Goal: Find specific page/section: Find specific page/section

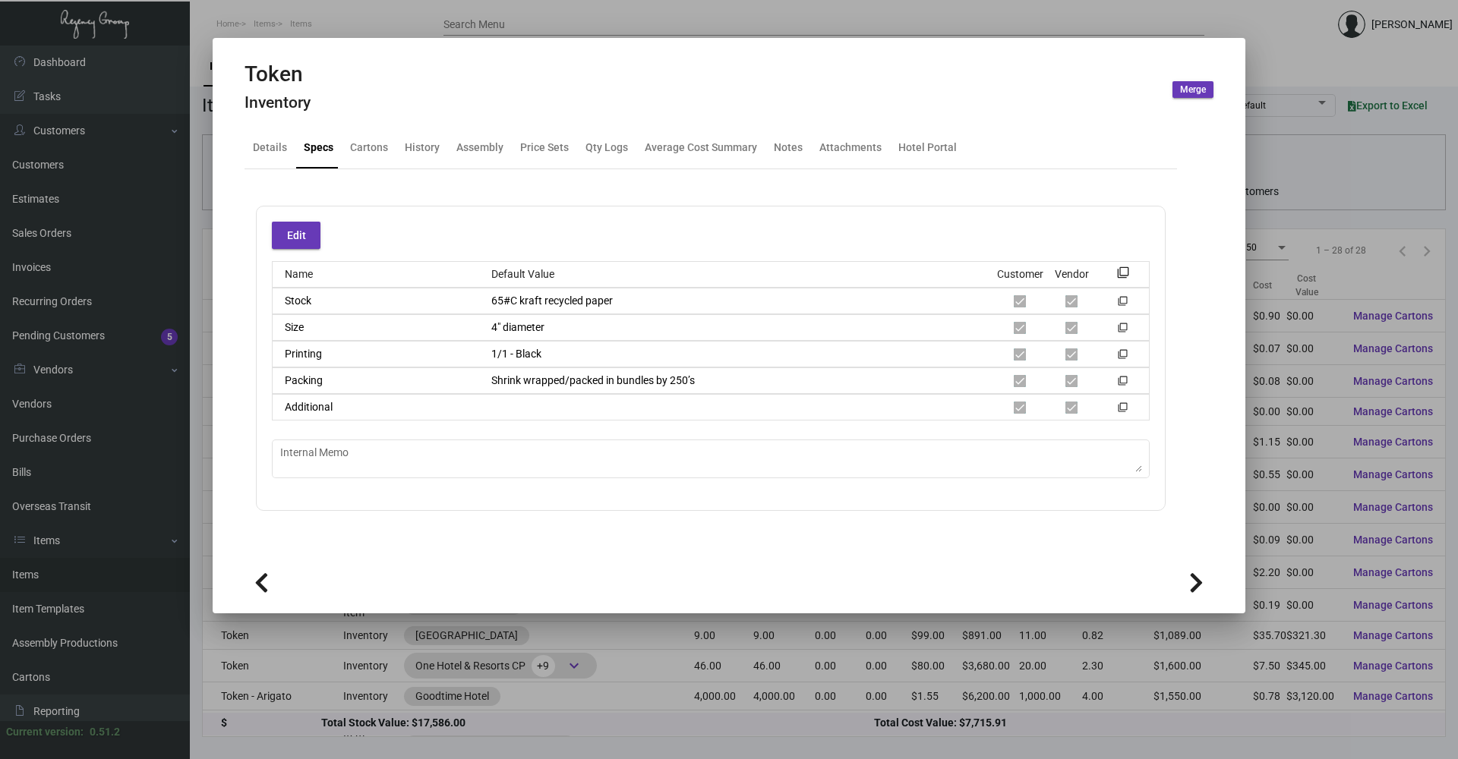
drag, startPoint x: 282, startPoint y: 15, endPoint x: 393, endPoint y: 93, distance: 135.8
click at [282, 16] on div at bounding box center [729, 379] width 1458 height 759
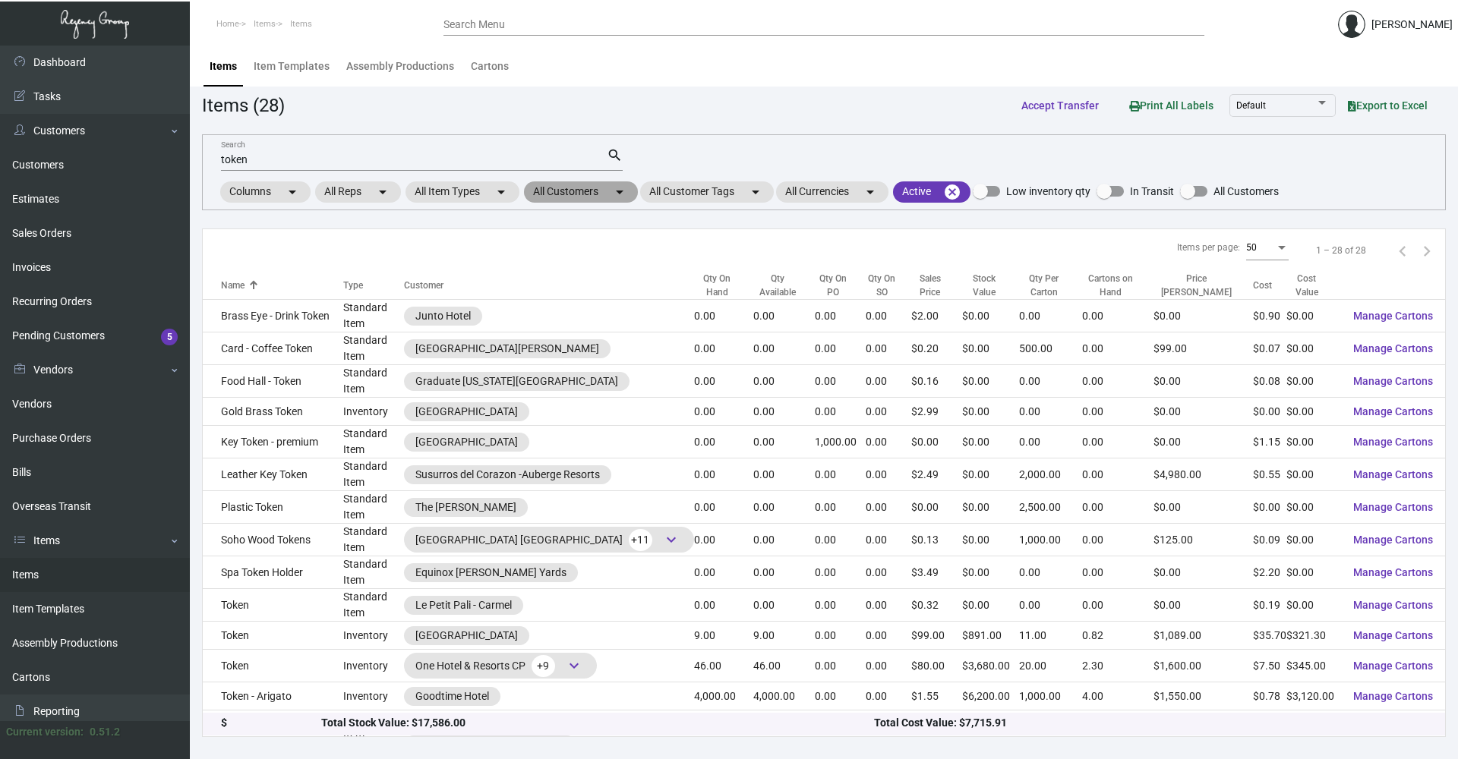
click at [572, 190] on mat-chip "All Customers arrow_drop_down" at bounding box center [581, 191] width 114 height 21
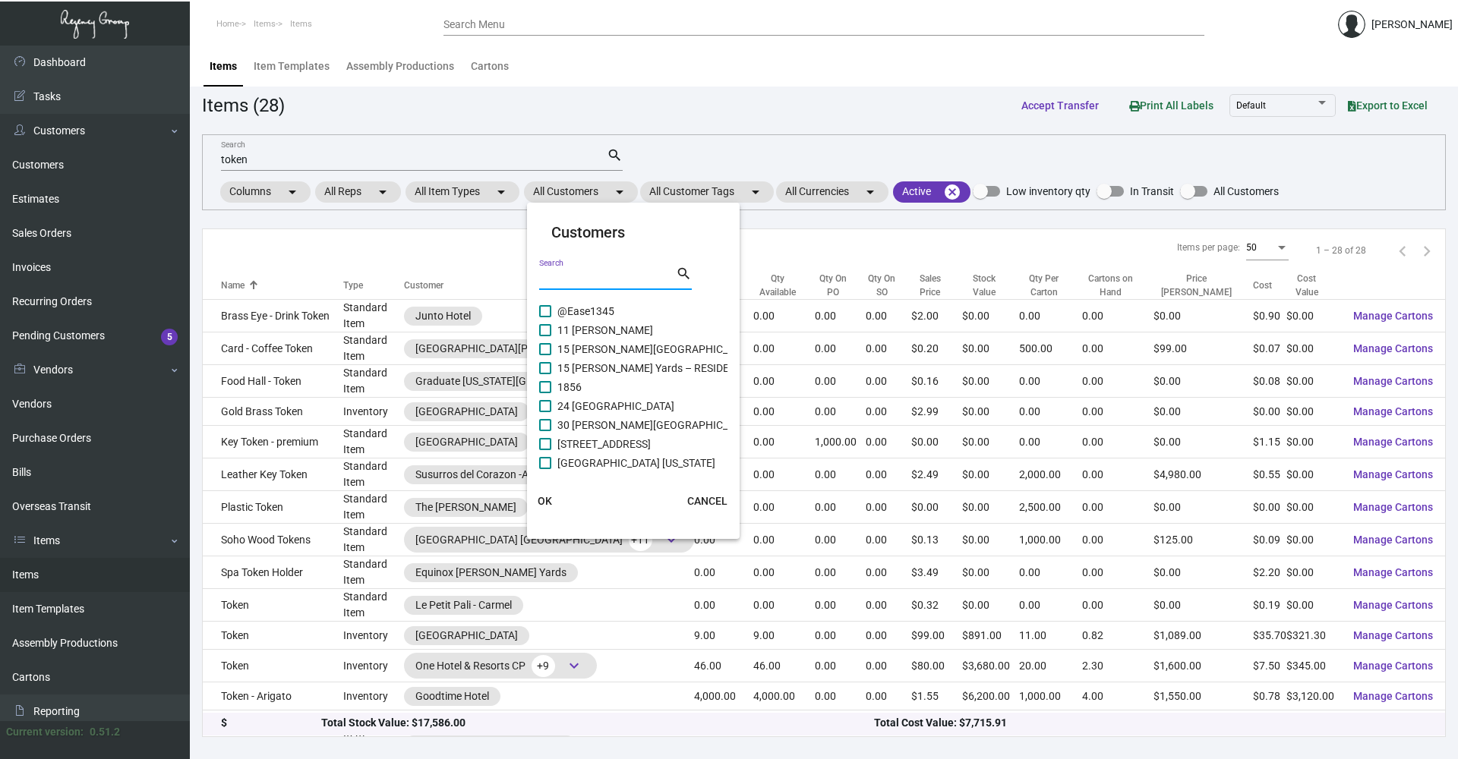
click at [580, 284] on input "Search" at bounding box center [607, 279] width 137 height 12
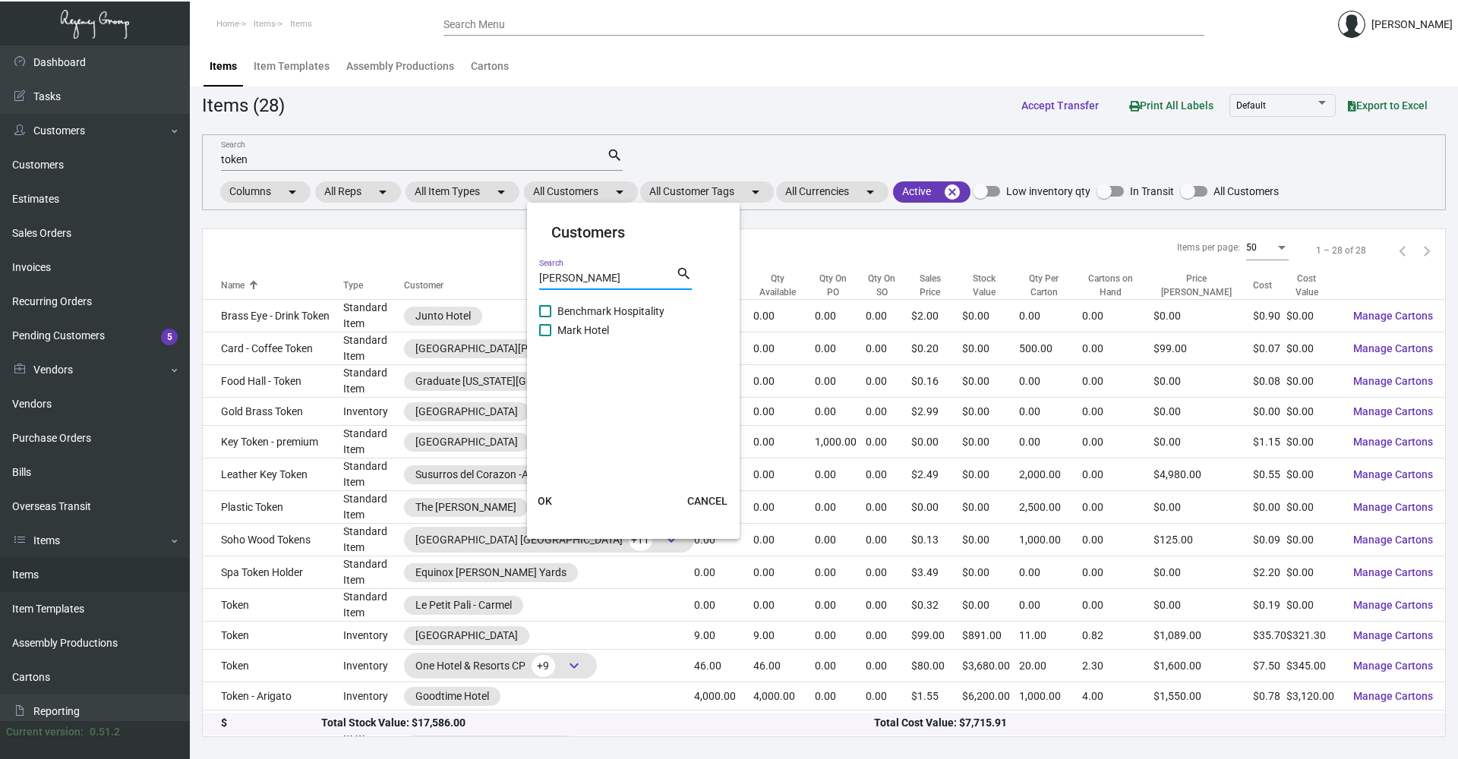
type input "[PERSON_NAME]"
click at [543, 331] on span at bounding box center [545, 330] width 12 height 12
click at [544, 336] on input "Mark Hotel" at bounding box center [544, 336] width 1 height 1
checkbox input "true"
click at [546, 498] on span "OK" at bounding box center [545, 501] width 14 height 12
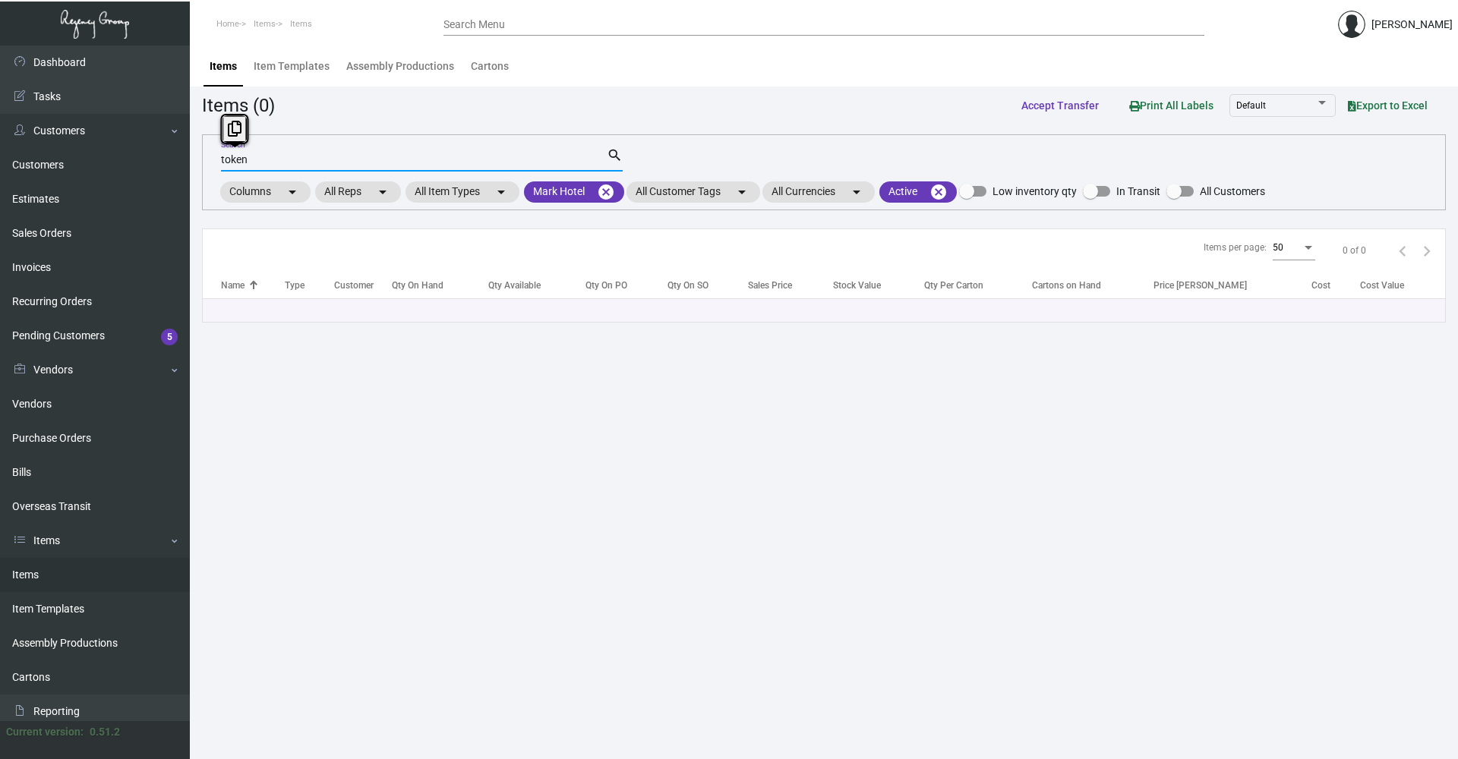
drag, startPoint x: 253, startPoint y: 156, endPoint x: 185, endPoint y: 167, distance: 69.2
click at [183, 167] on div "Dashboard Dashboard Tasks Customers Customers Estimates Sales Orders Invoices R…" at bounding box center [729, 403] width 1458 height 714
type input "p"
type input "w"
type input "c"
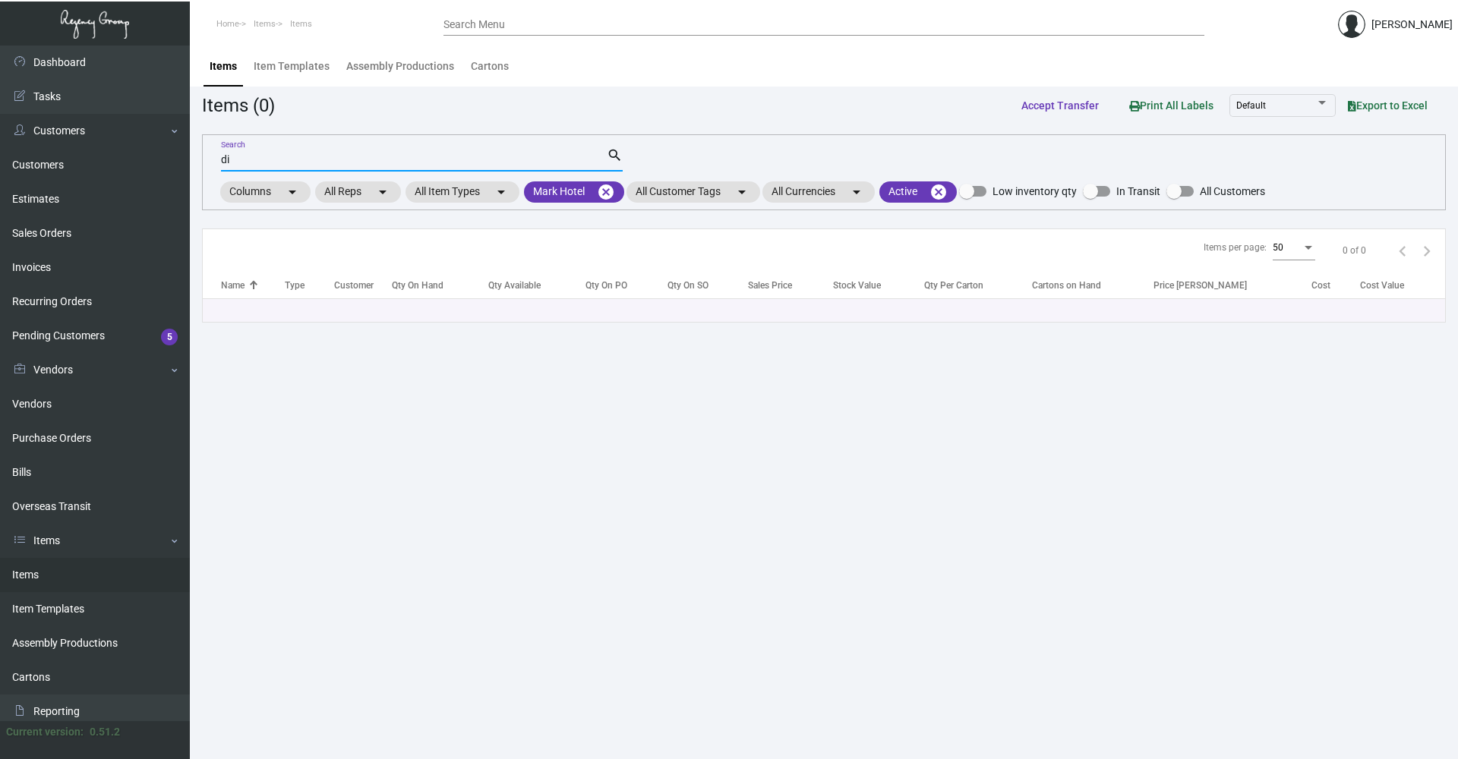
type input "d"
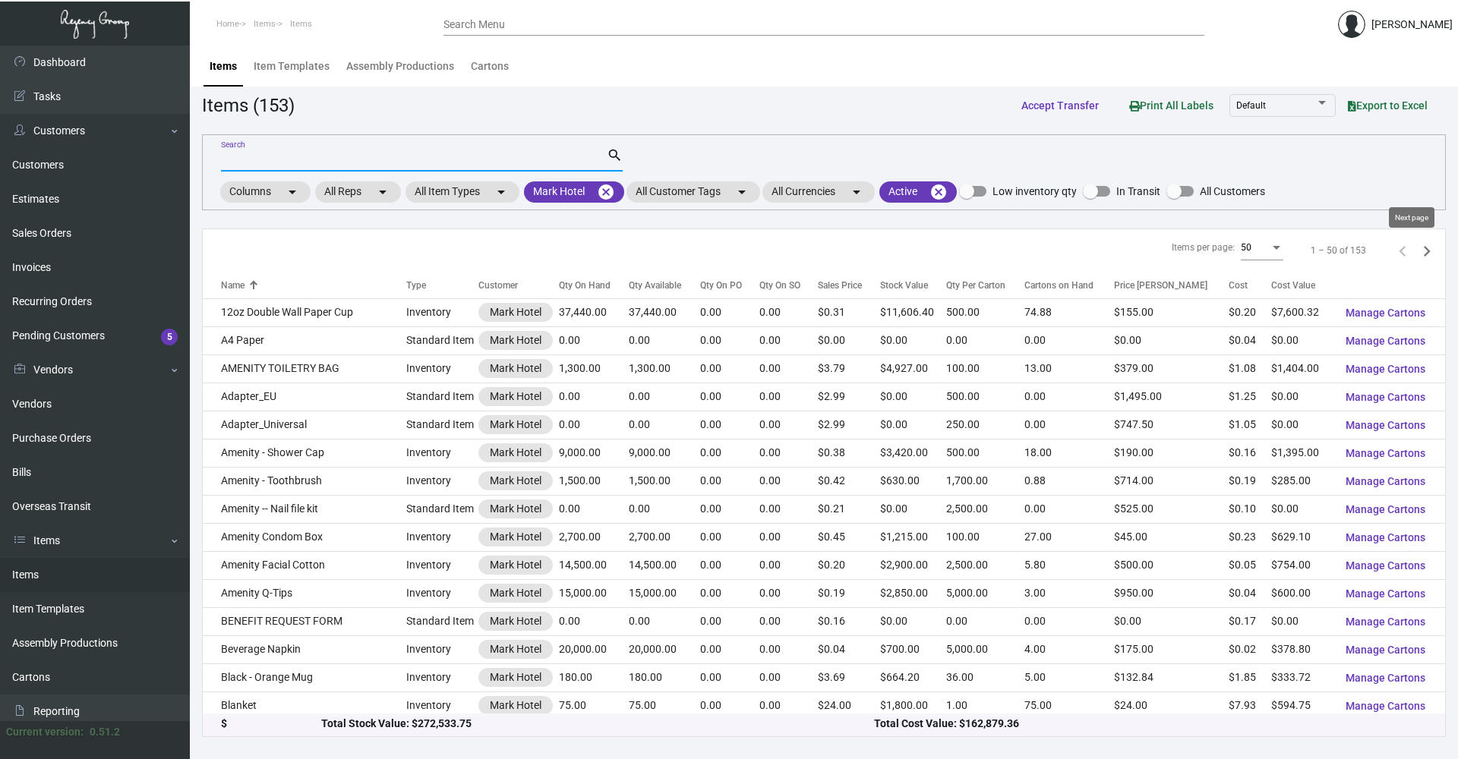
click at [1416, 254] on icon "Next page" at bounding box center [1426, 251] width 21 height 21
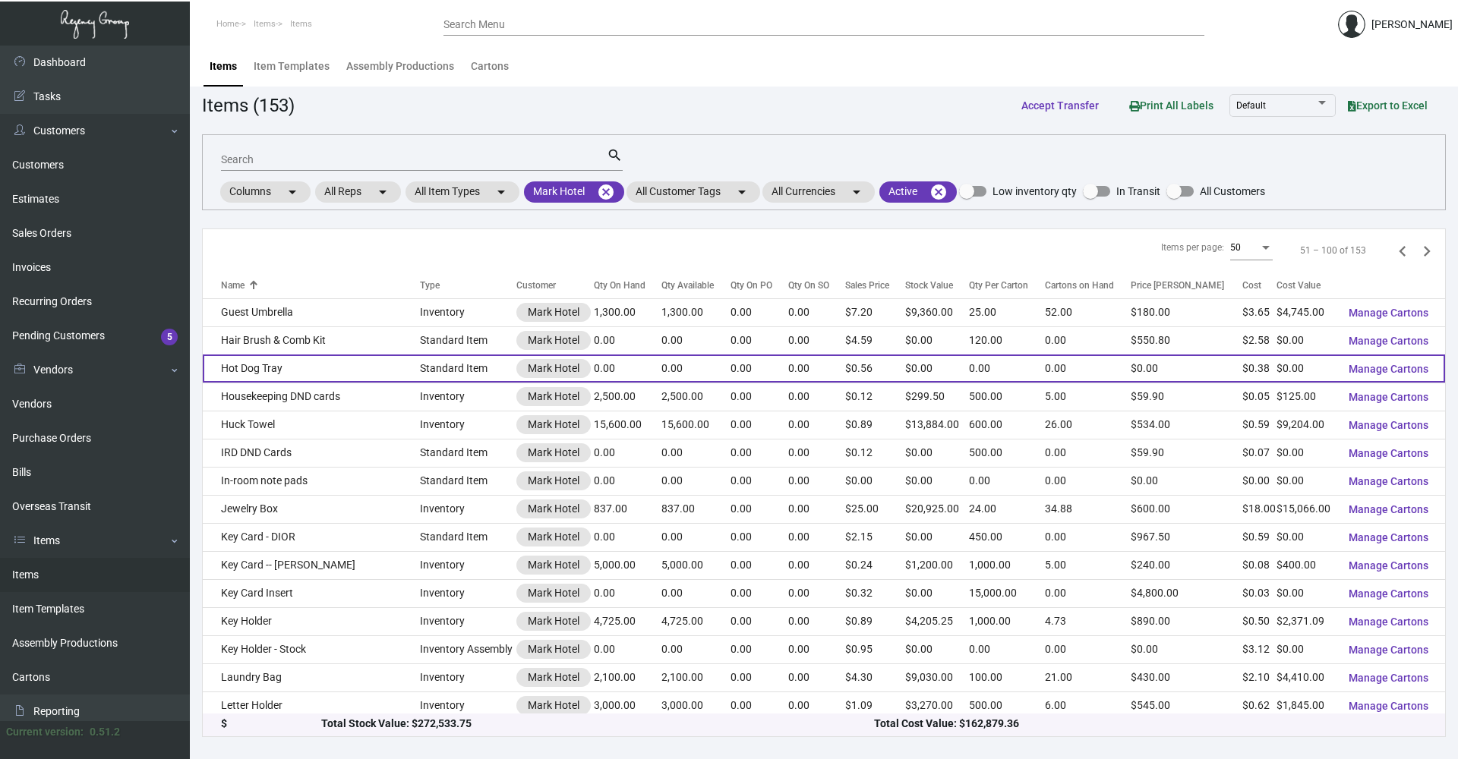
click at [349, 371] on td "Hot Dog Tray" at bounding box center [311, 369] width 217 height 28
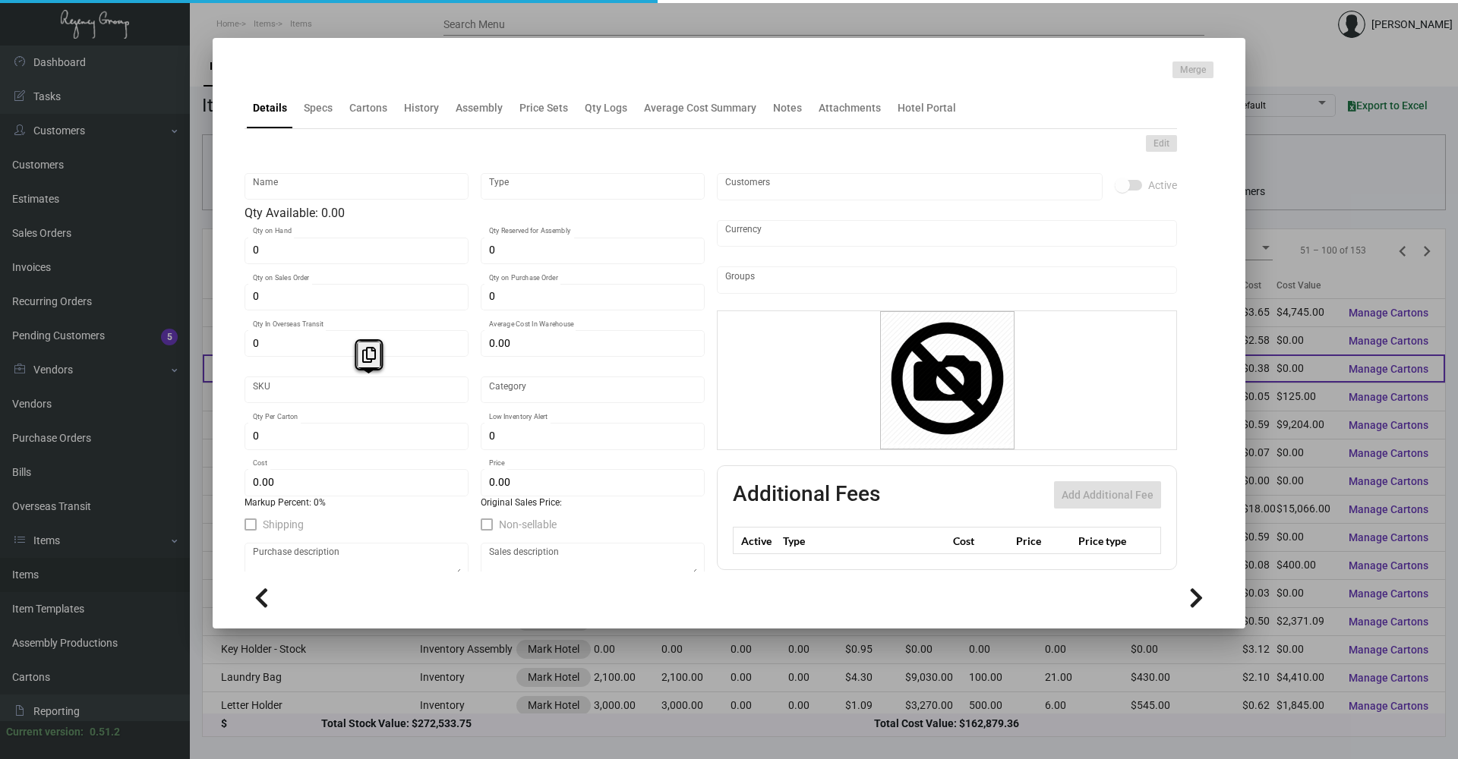
click at [349, 371] on div "Name Type Qty Available: 0.00 0 Qty on Hand 0 Qty Reserved for Assembly 0 Qty o…" at bounding box center [474, 437] width 460 height 546
type input "Hot Dog Tray"
type input "Standard Item"
type input "$ 0.00"
type input "Standard"
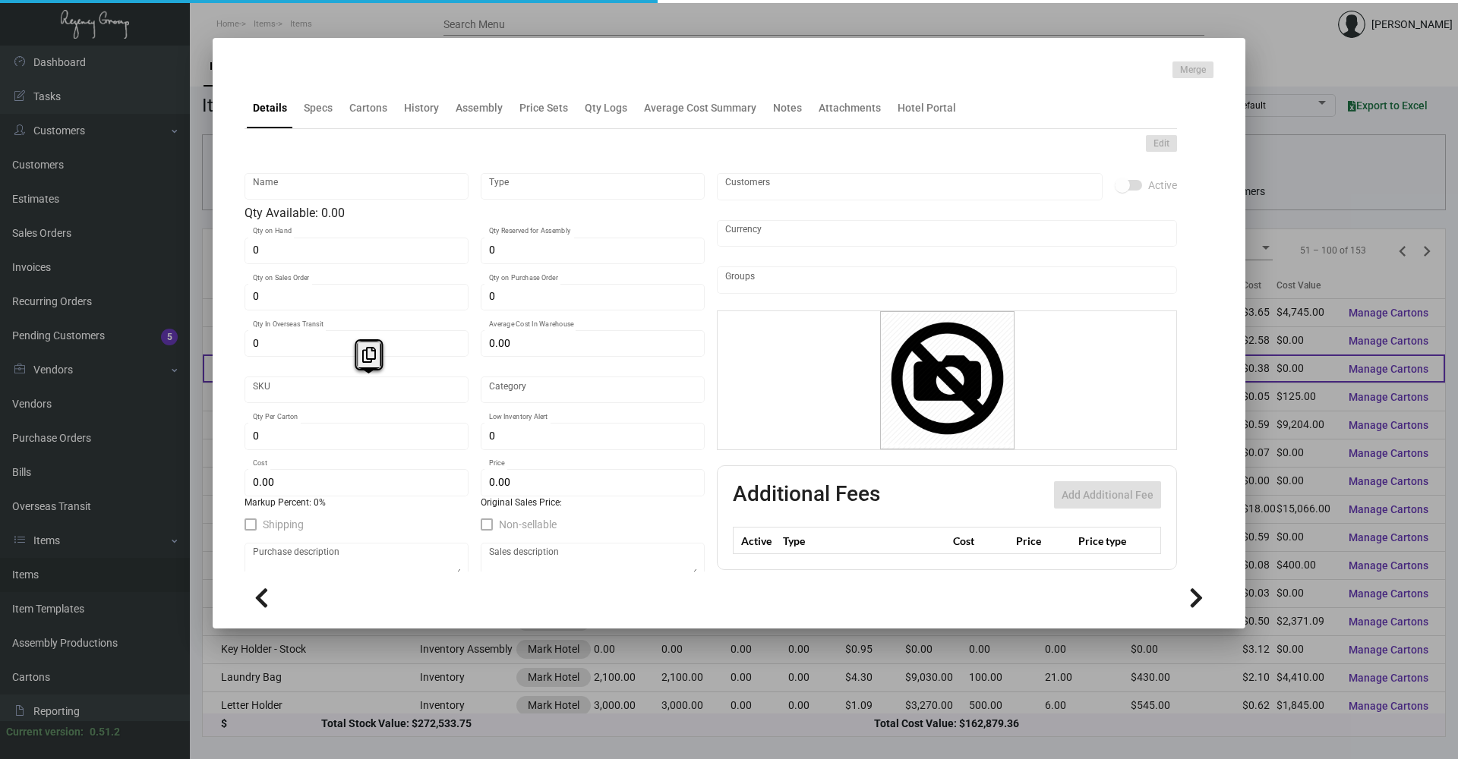
type input "$ 0.378"
type input "$ 0.56"
checkbox input "true"
type input "United States Dollar $"
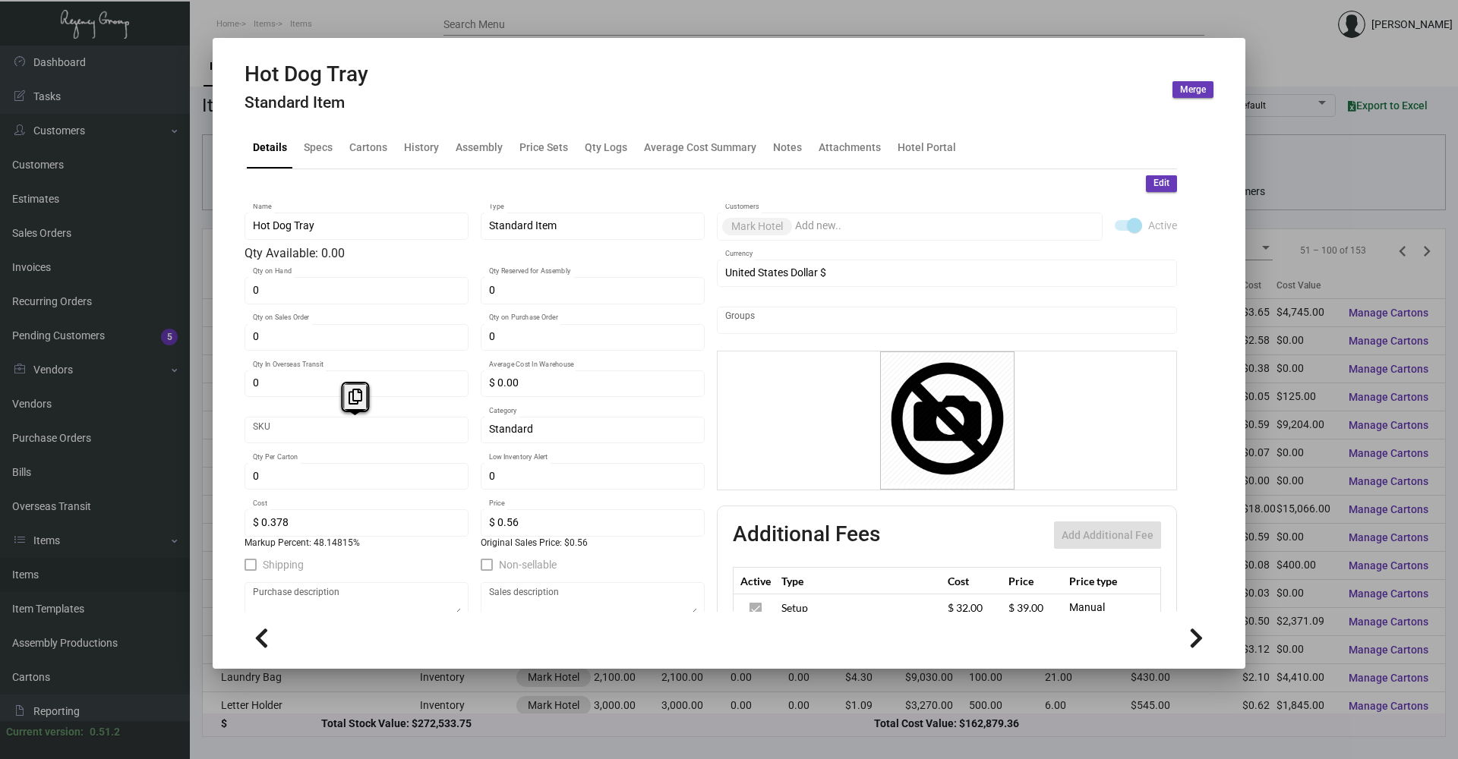
click at [309, 16] on div at bounding box center [729, 379] width 1458 height 759
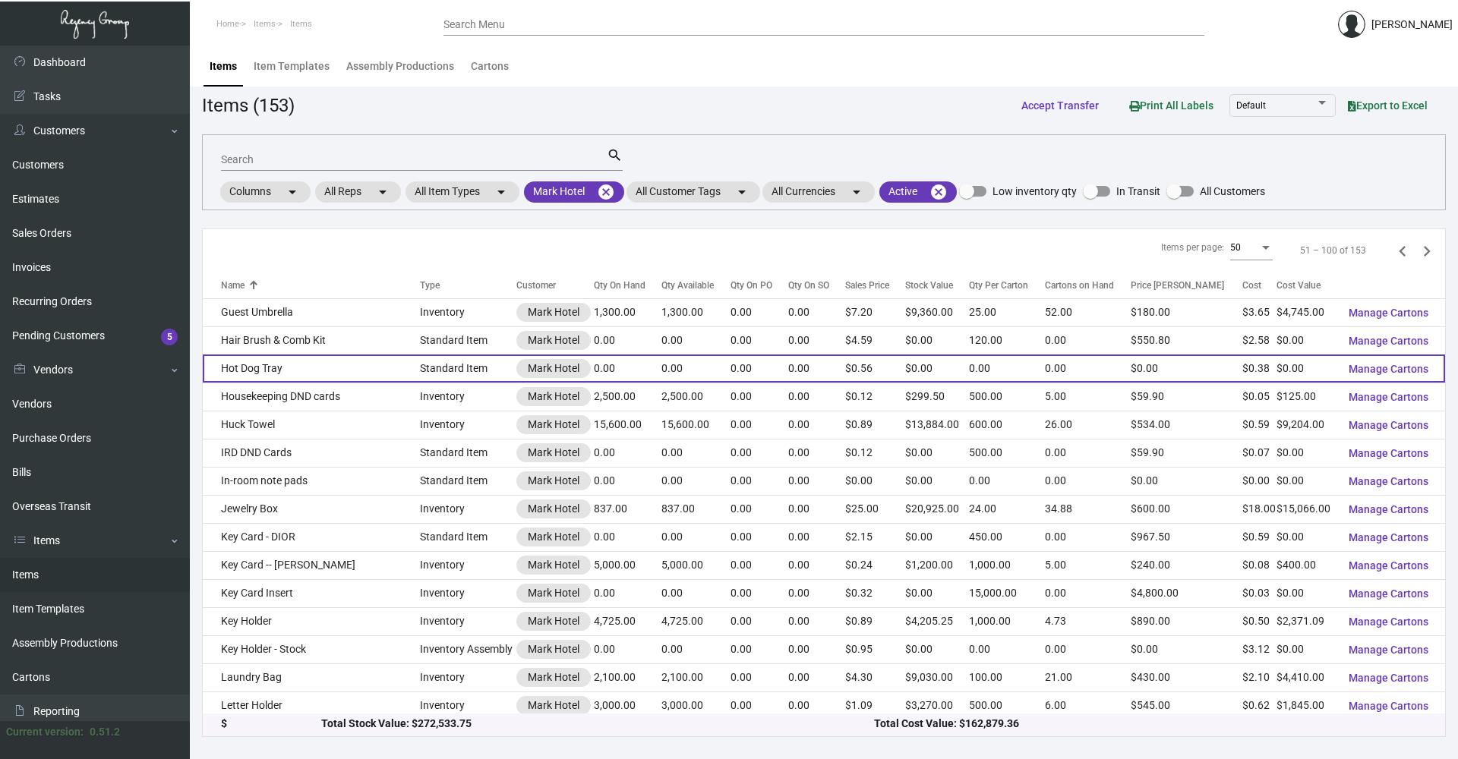
click at [226, 371] on td "Hot Dog Tray" at bounding box center [311, 369] width 217 height 28
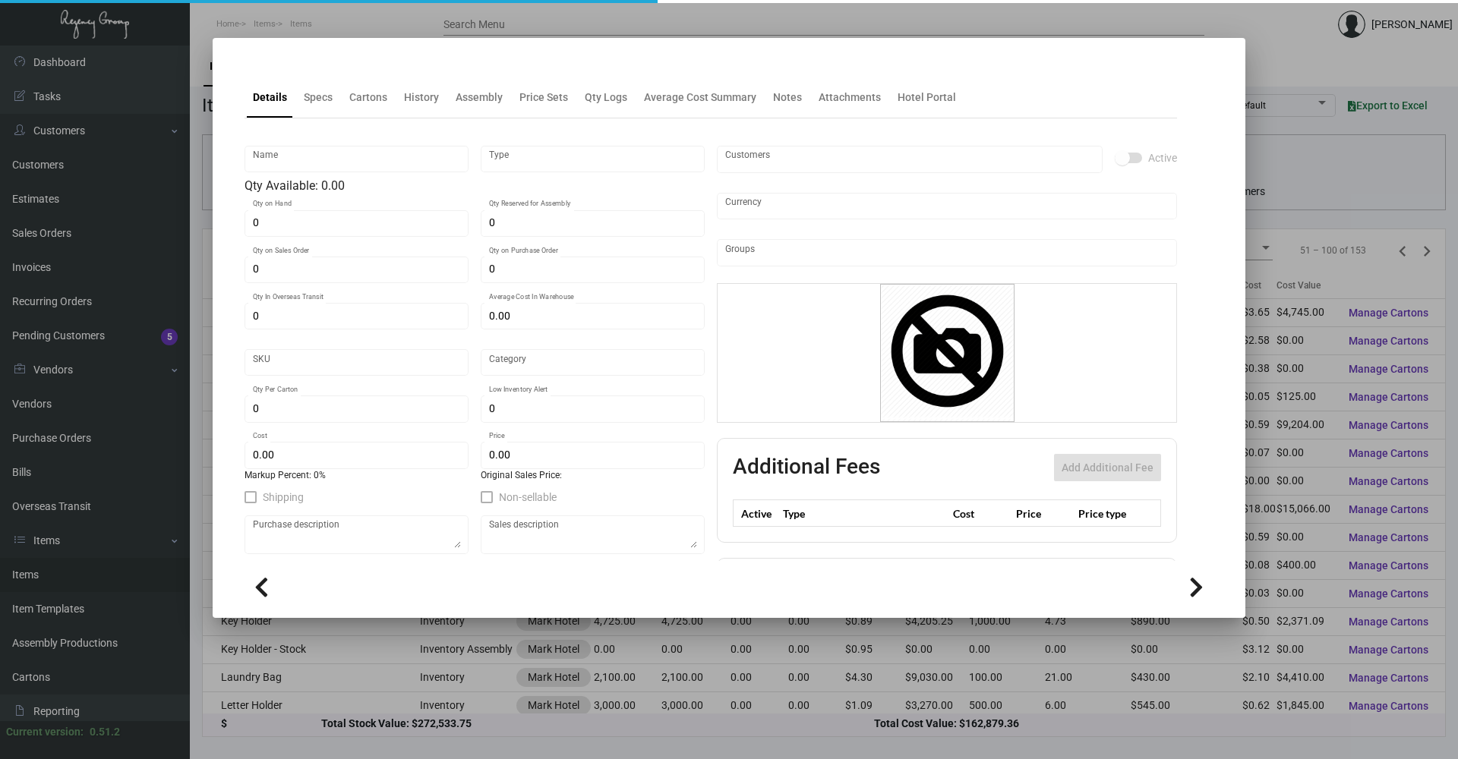
type input "Hot Dog Tray"
type input "Standard Item"
type input "$ 0.00"
type input "Standard"
type input "$ 0.378"
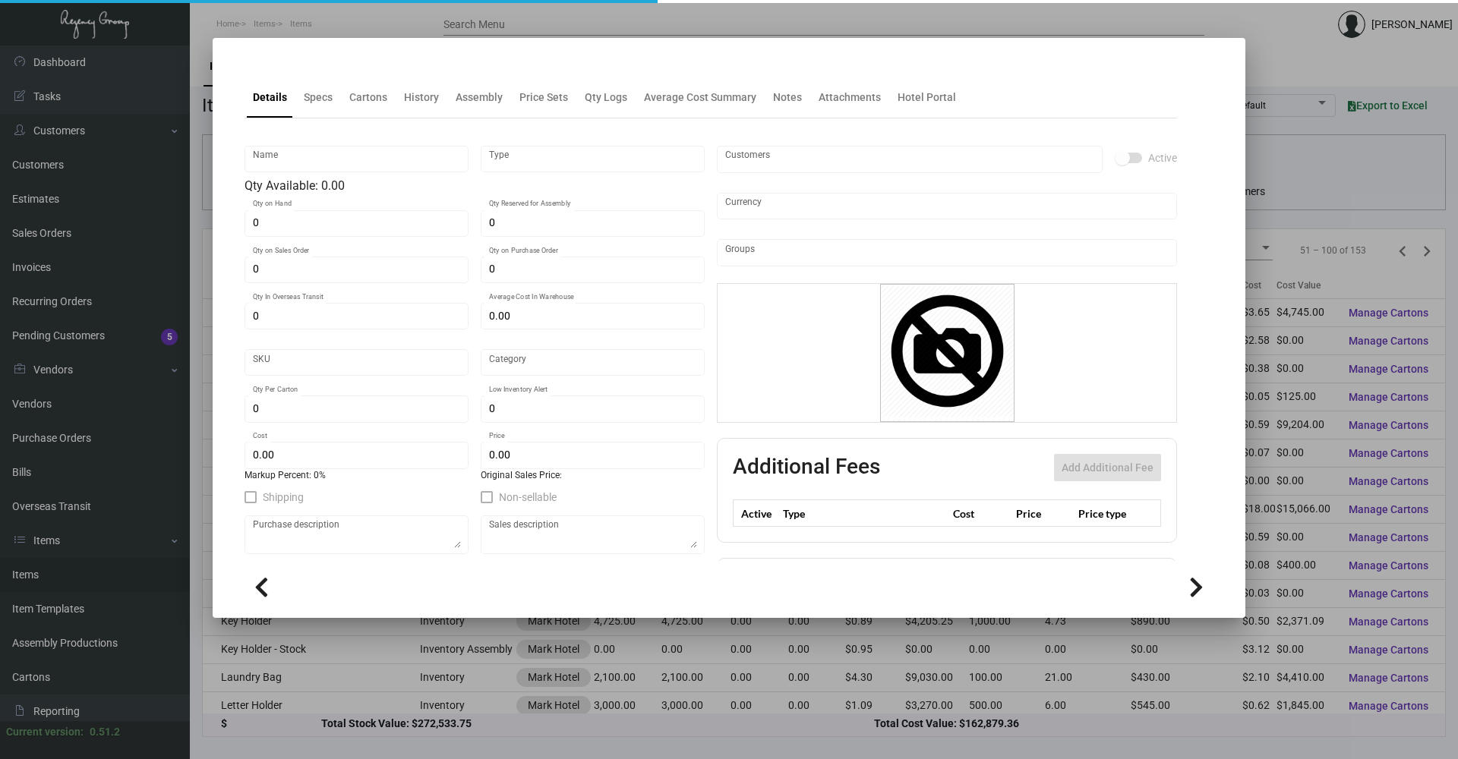
type input "$ 0.56"
checkbox input "true"
type input "United States Dollar $"
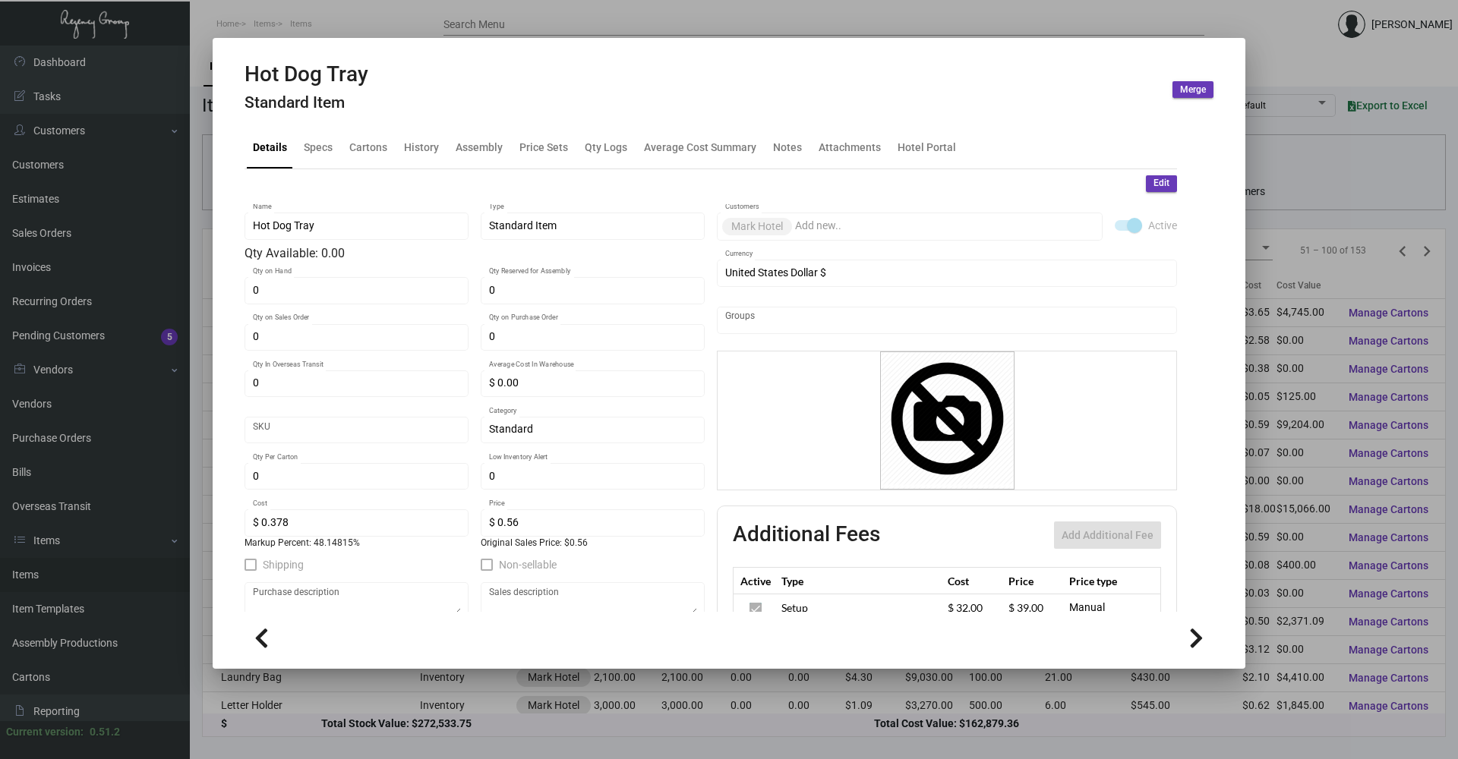
click at [338, 12] on div at bounding box center [729, 379] width 1458 height 759
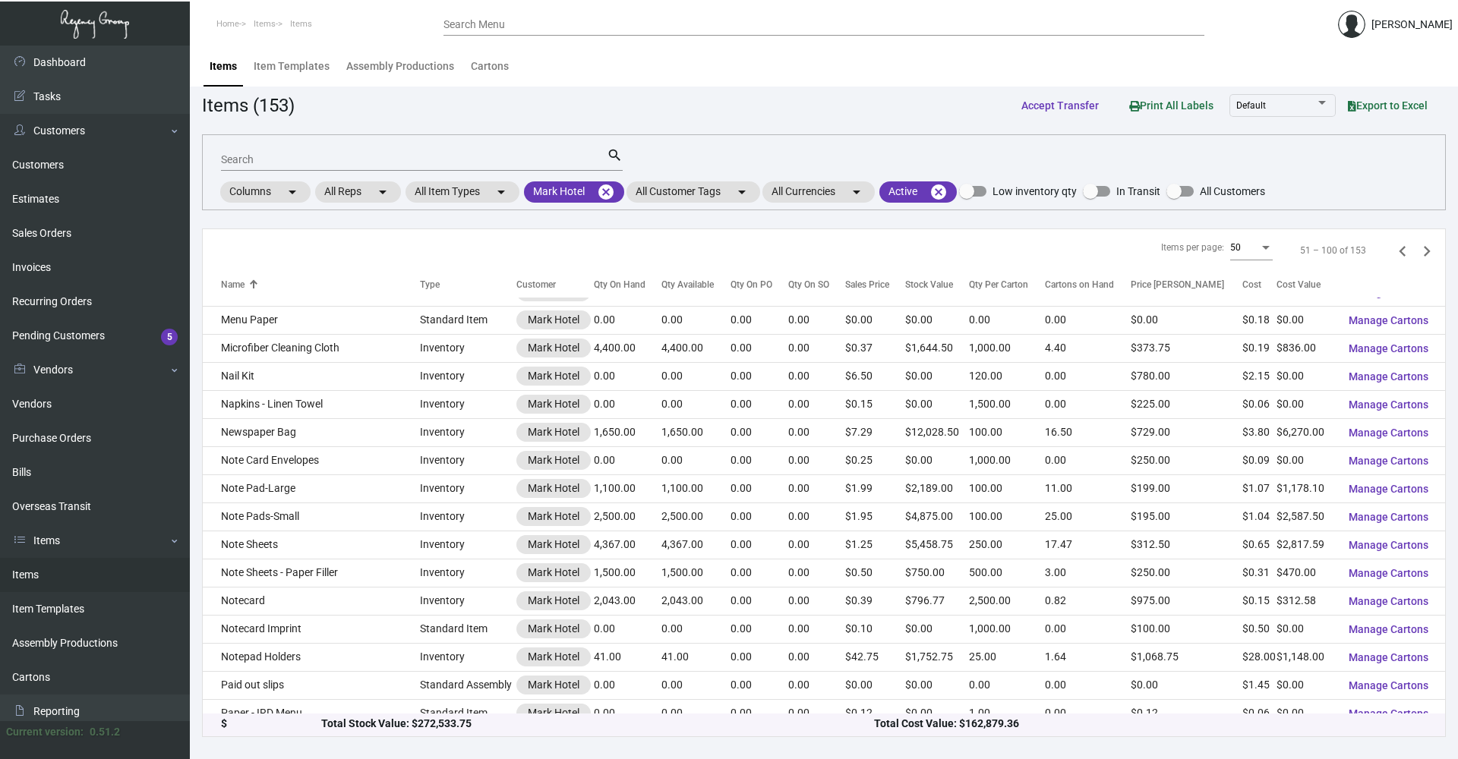
scroll to position [990, 0]
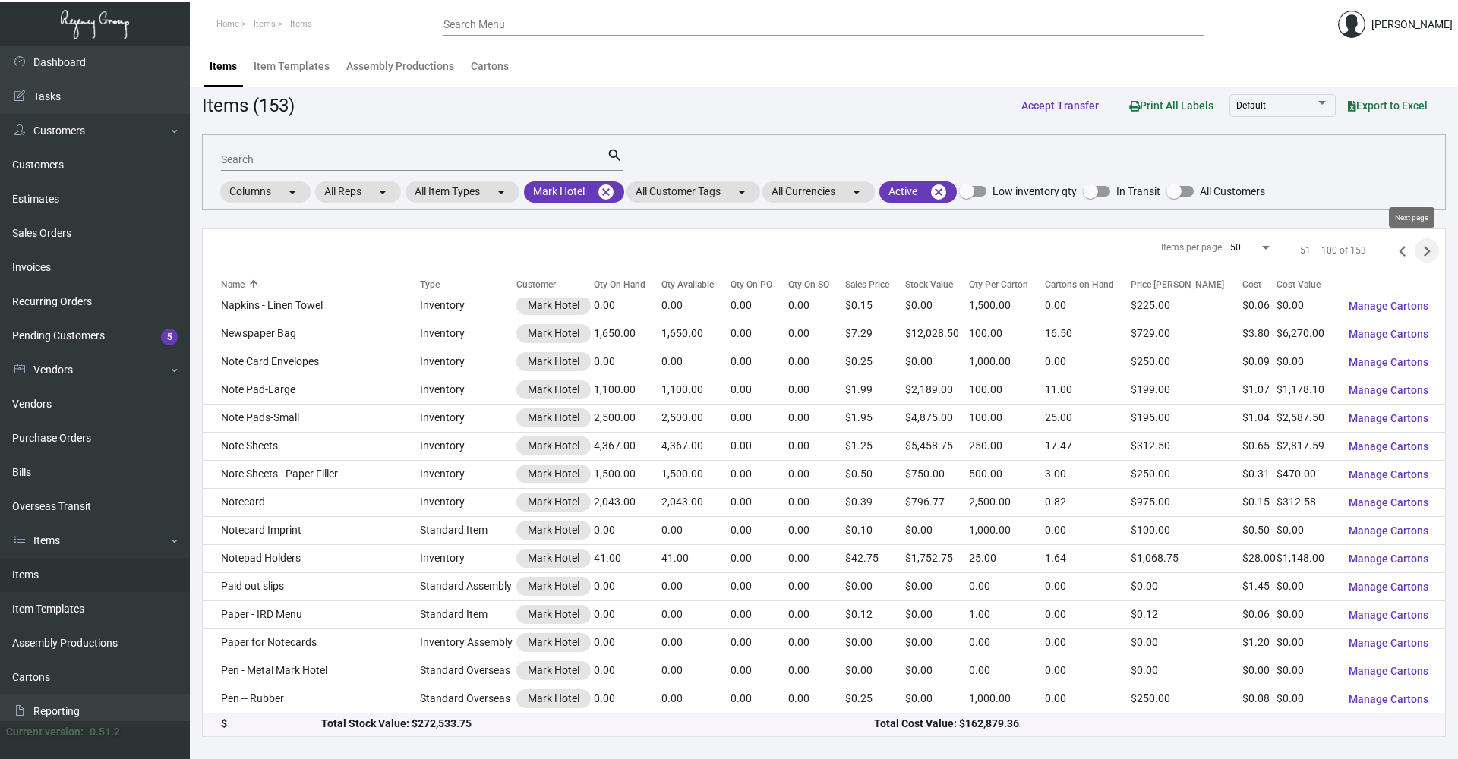
click at [1424, 248] on icon "Next page" at bounding box center [1427, 251] width 7 height 11
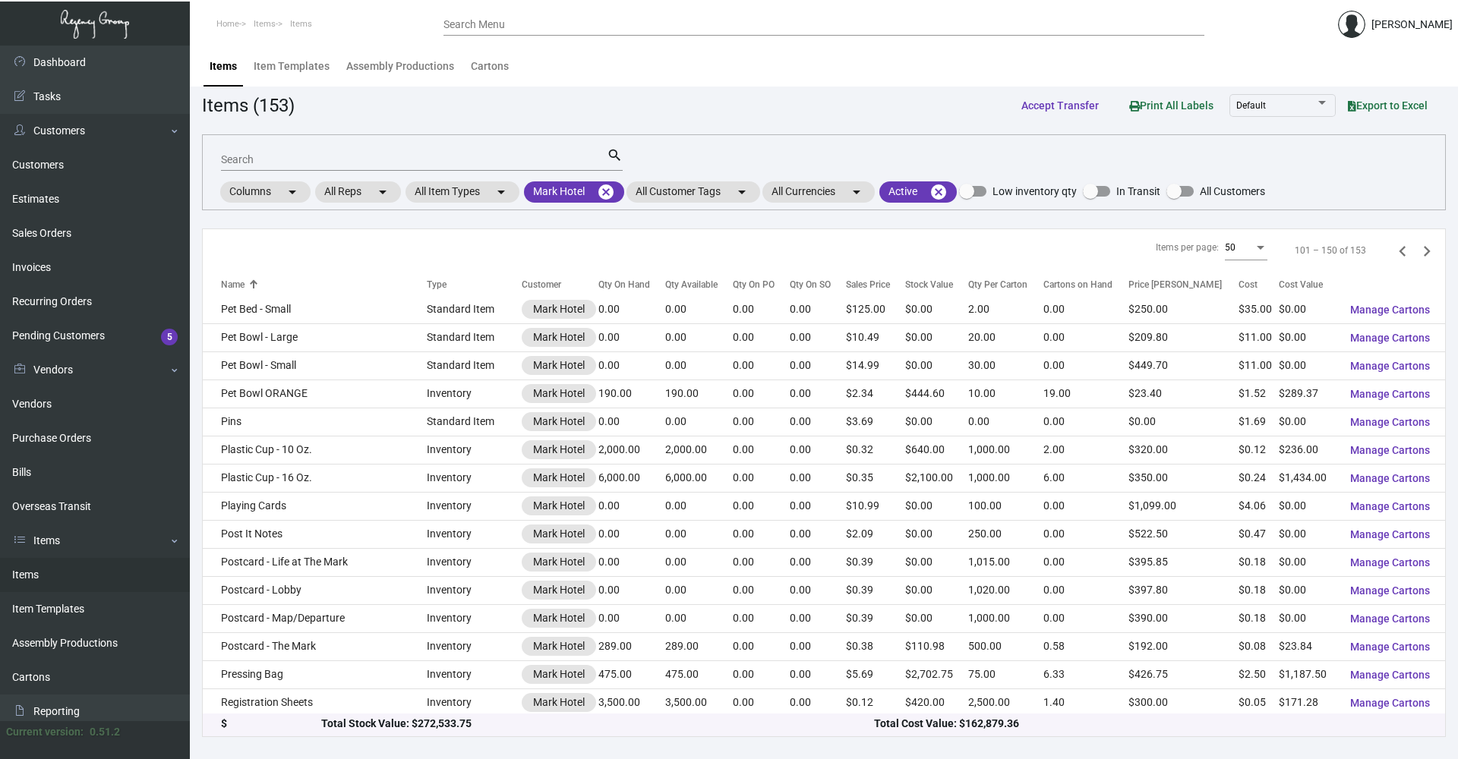
scroll to position [0, 0]
